Goal: Check status: Check status

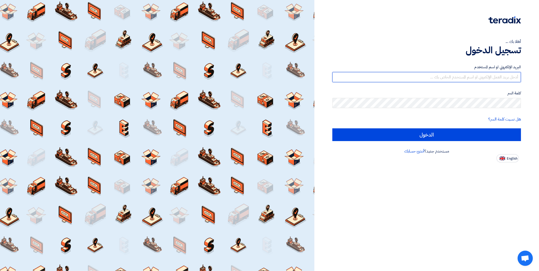
click at [417, 75] on input "text" at bounding box center [426, 77] width 188 height 10
paste input "8100016000"
type input "8100016000"
drag, startPoint x: 490, startPoint y: 78, endPoint x: 526, endPoint y: 78, distance: 35.8
click at [526, 78] on div "أهلا بك ... تسجيل الدخول البريد الإلكتروني او اسم المستخدم 8100016000 كلمة السر…" at bounding box center [426, 81] width 217 height 162
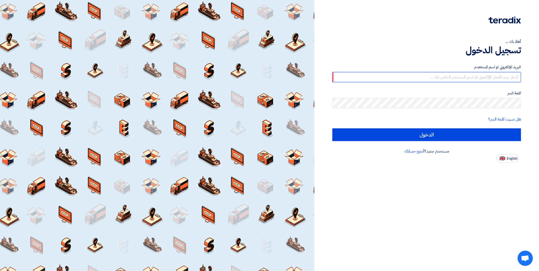
click at [417, 76] on input "text" at bounding box center [426, 77] width 188 height 10
paste input "[EMAIL_ADDRESS][DOMAIN_NAME]"
type input "[EMAIL_ADDRESS][DOMAIN_NAME]"
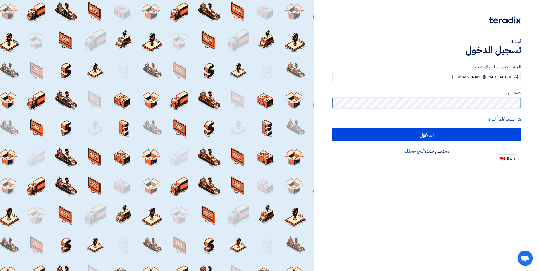
click at [332, 128] on input "الدخول" at bounding box center [426, 134] width 188 height 13
type input "Sign in"
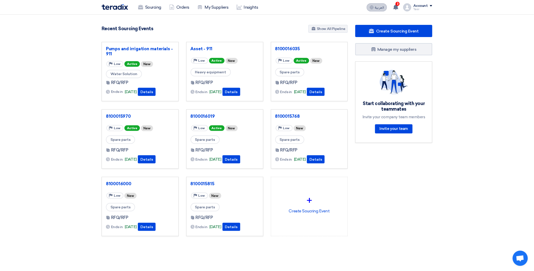
click at [372, 8] on use at bounding box center [372, 7] width 4 height 4
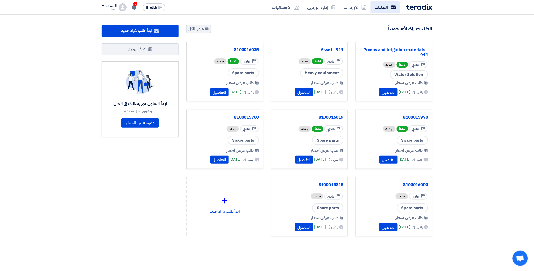
click at [381, 9] on link "الطلبات" at bounding box center [385, 7] width 29 height 12
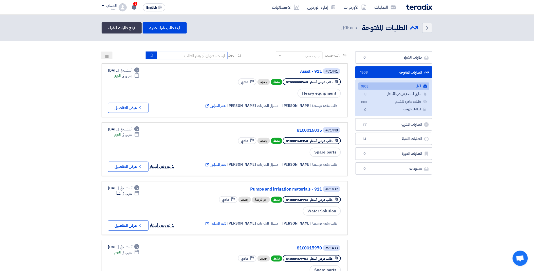
click at [191, 52] on input at bounding box center [192, 56] width 71 height 8
paste input "8100016000"
type input "8100016000"
click at [150, 56] on icon "submit" at bounding box center [152, 55] width 4 height 4
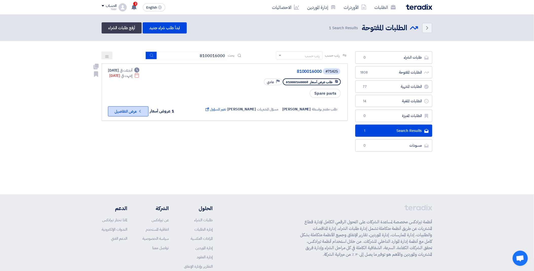
click at [134, 110] on button "Check details عرض التفاصيل" at bounding box center [128, 111] width 41 height 10
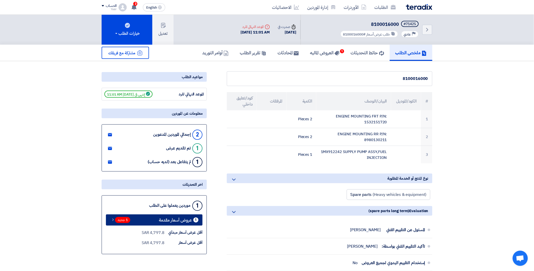
click at [125, 219] on span "1 جديد" at bounding box center [122, 220] width 15 height 6
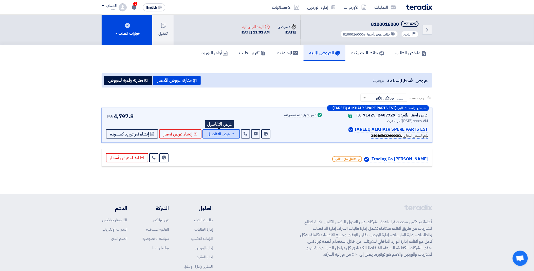
click at [208, 133] on span "عرض التفاصيل" at bounding box center [219, 134] width 22 height 4
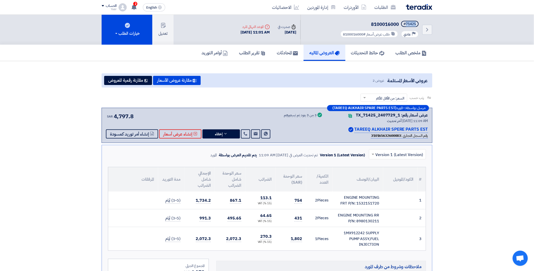
drag, startPoint x: 405, startPoint y: 23, endPoint x: 422, endPoint y: 21, distance: 16.8
click at [422, 21] on div "Back #71425 8100016000 Priority عادي طلب عرض أسعار #8100016000" at bounding box center [367, 30] width 132 height 30
copy div "71425"
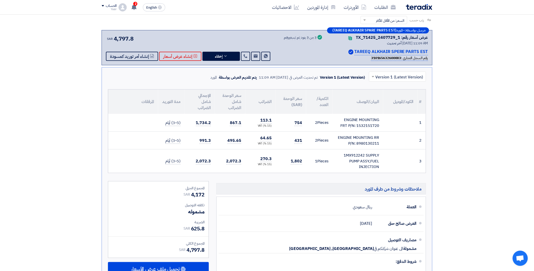
scroll to position [84, 0]
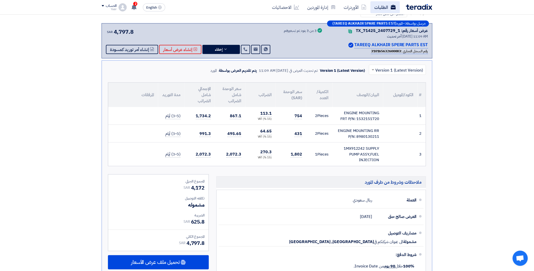
click at [378, 8] on link "الطلبات" at bounding box center [385, 7] width 29 height 12
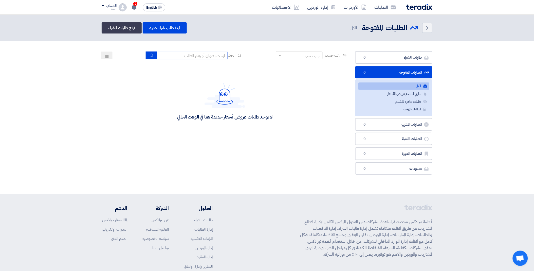
click at [188, 53] on input at bounding box center [192, 56] width 71 height 8
paste input "8100015968"
type input "8100015968"
click at [154, 55] on button "submit" at bounding box center [151, 55] width 11 height 8
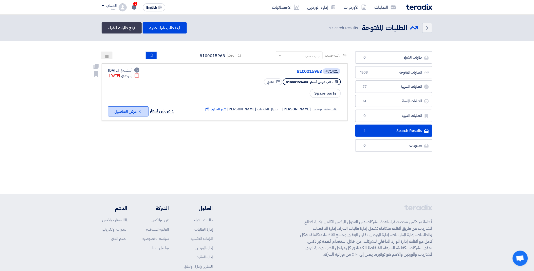
click at [129, 109] on button "Check details عرض التفاصيل" at bounding box center [128, 111] width 41 height 10
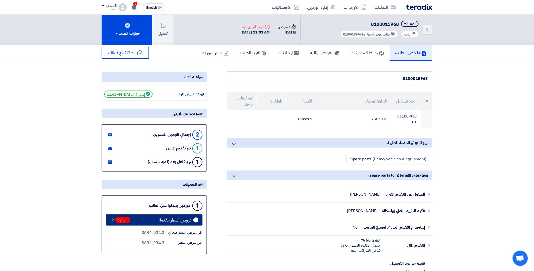
click at [121, 221] on span "1 جديد" at bounding box center [122, 220] width 15 height 6
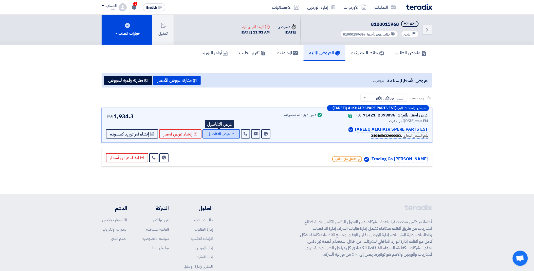
click at [225, 132] on span "عرض التفاصيل" at bounding box center [219, 134] width 22 height 4
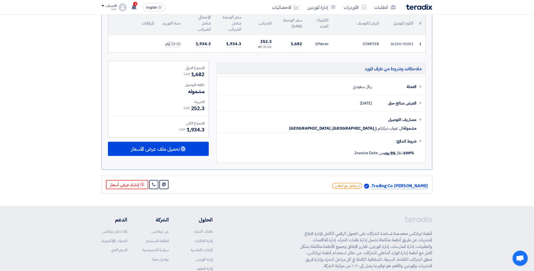
scroll to position [169, 0]
